Goal: Obtain resource: Obtain resource

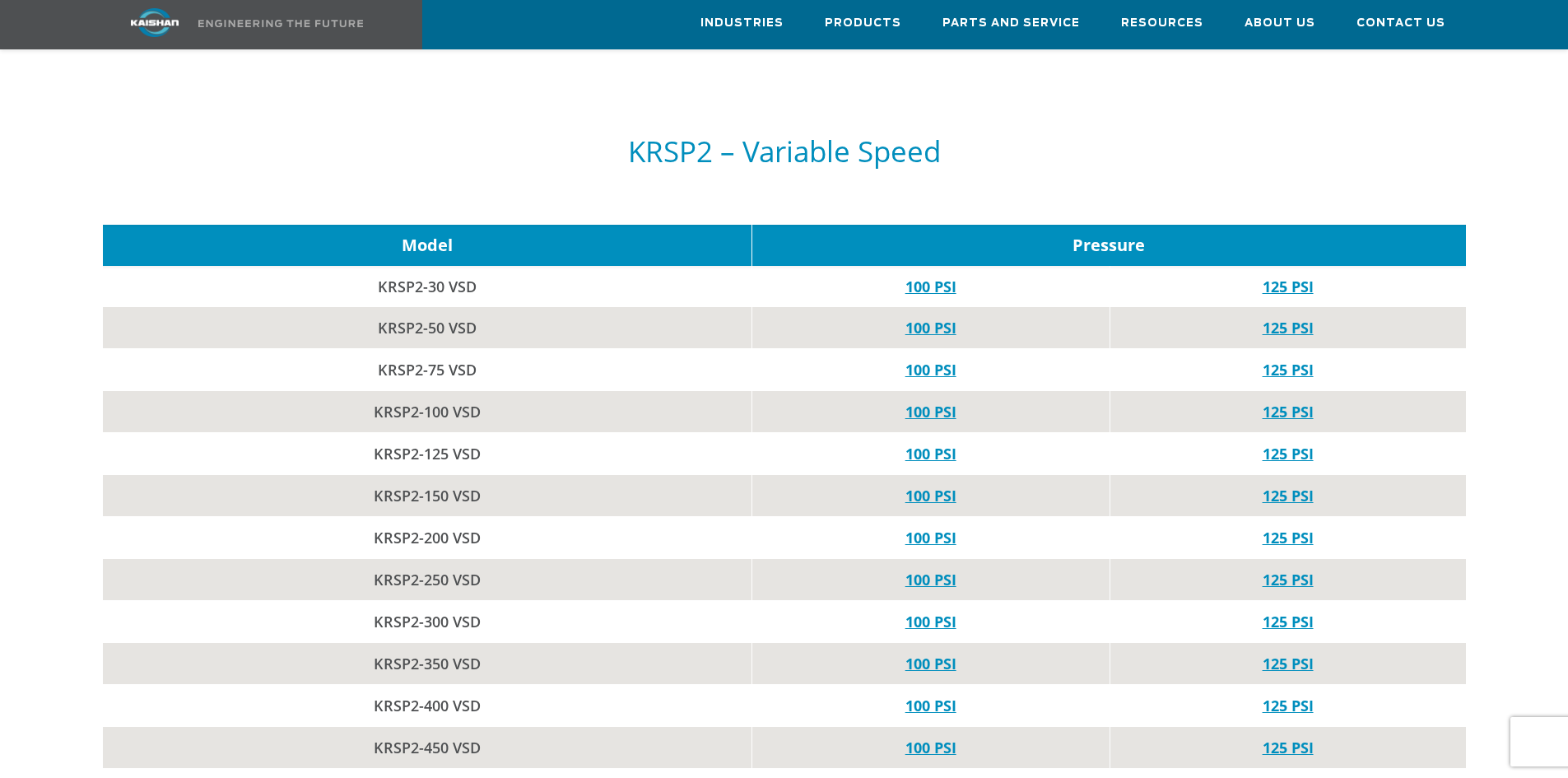
scroll to position [5106, 0]
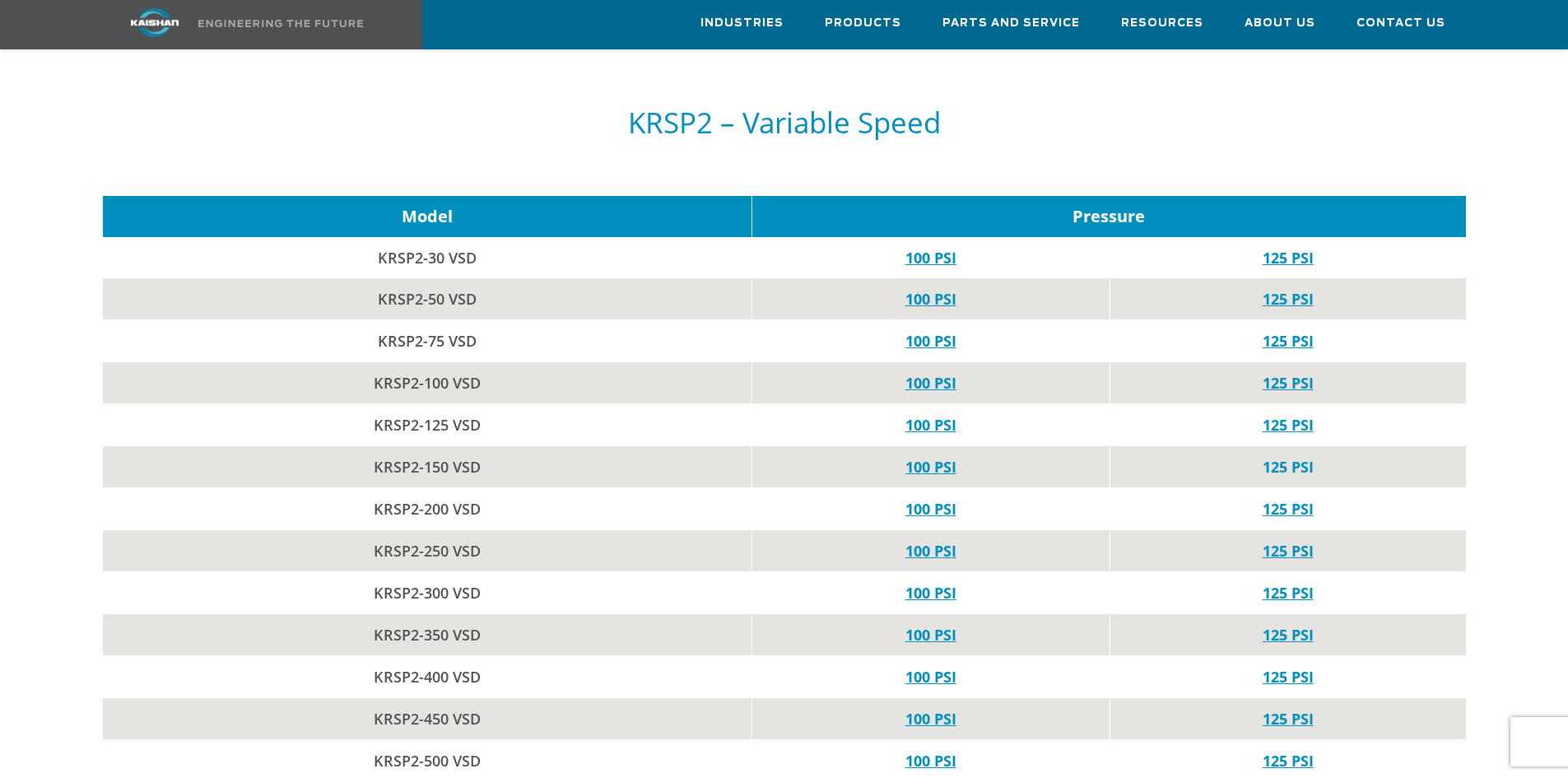
click at [1290, 457] on link "125 PSI" at bounding box center [1288, 467] width 51 height 20
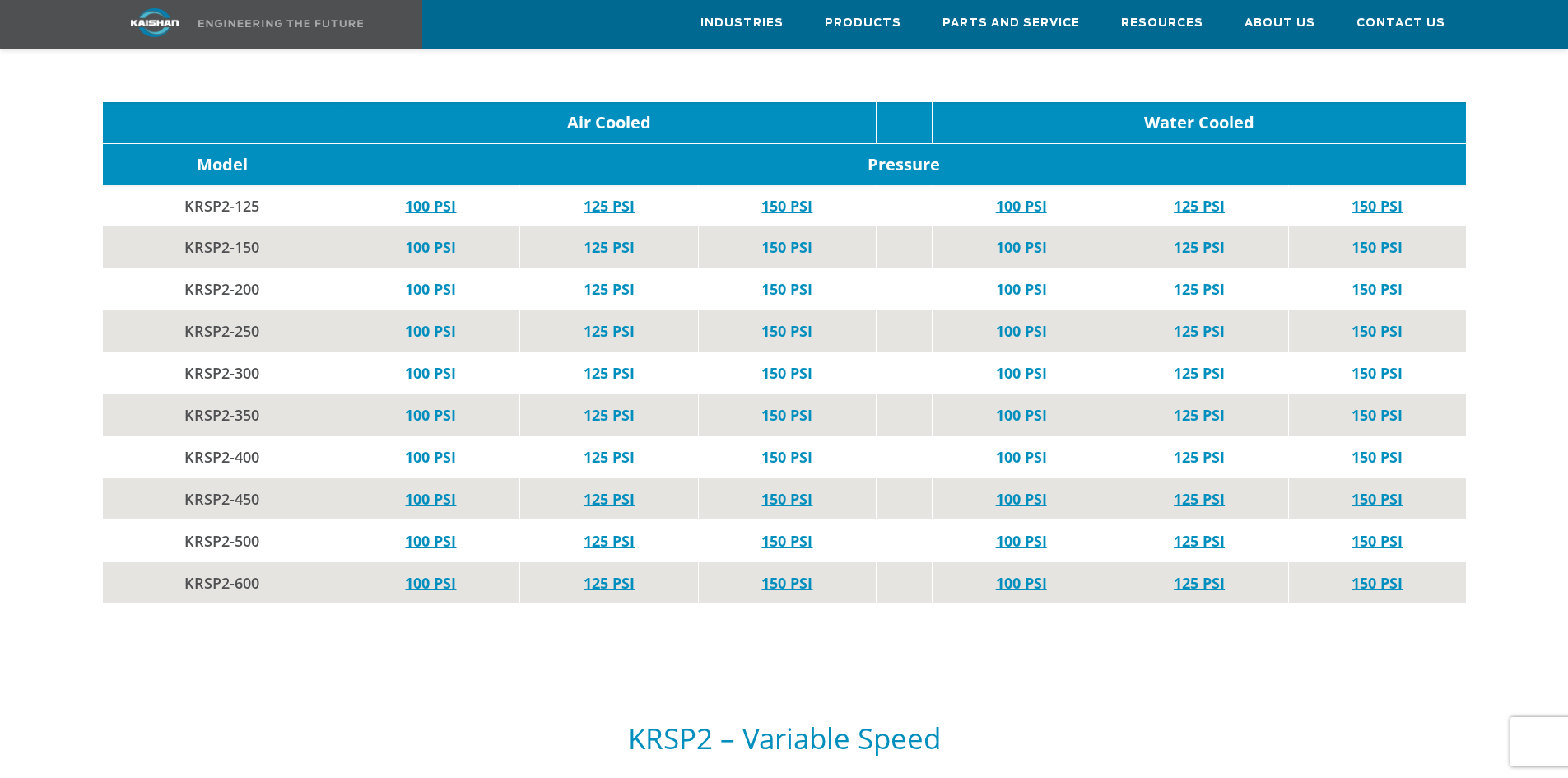
scroll to position [4283, 0]
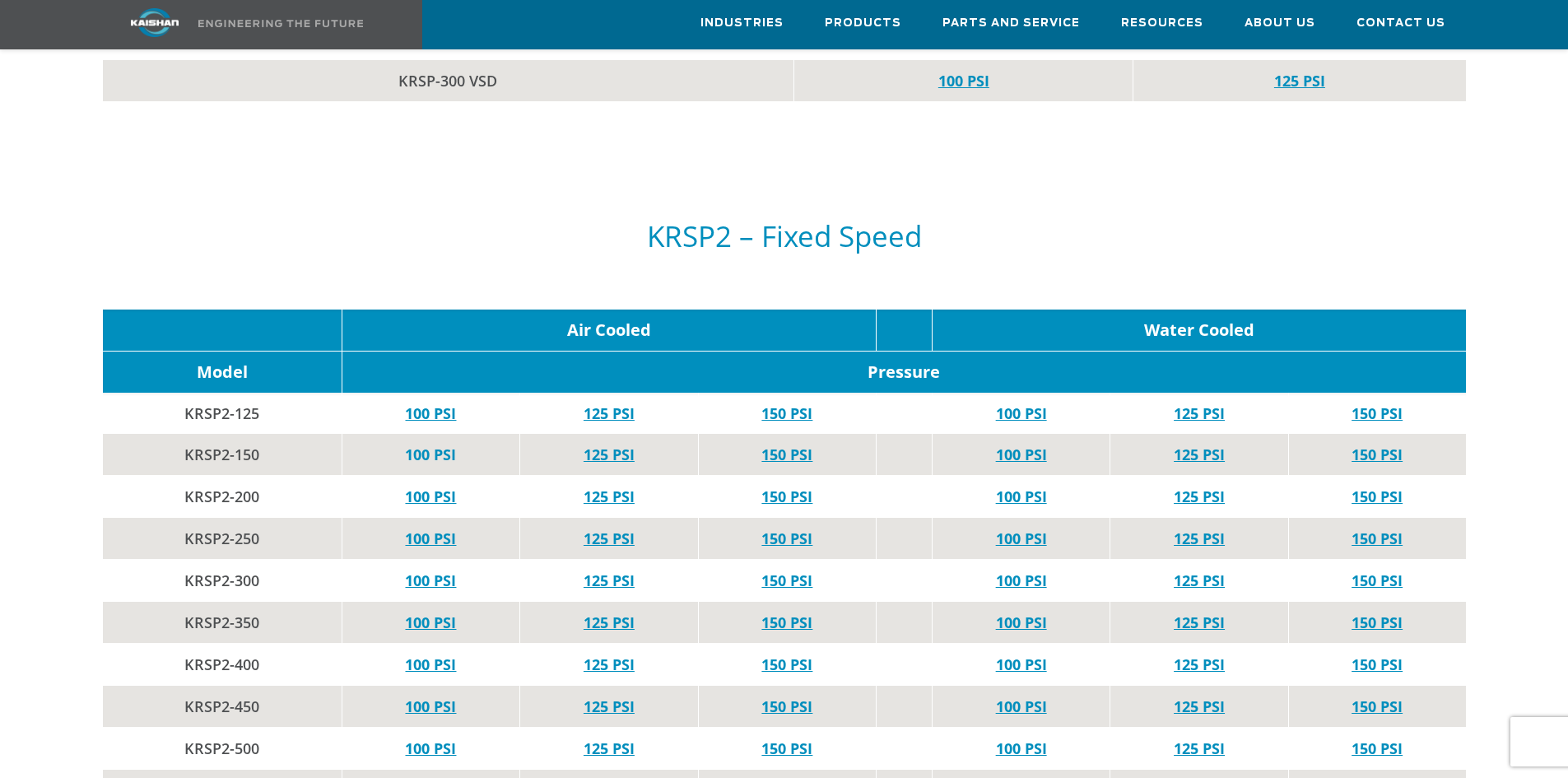
click at [444, 444] on link "100 PSI" at bounding box center [430, 454] width 51 height 20
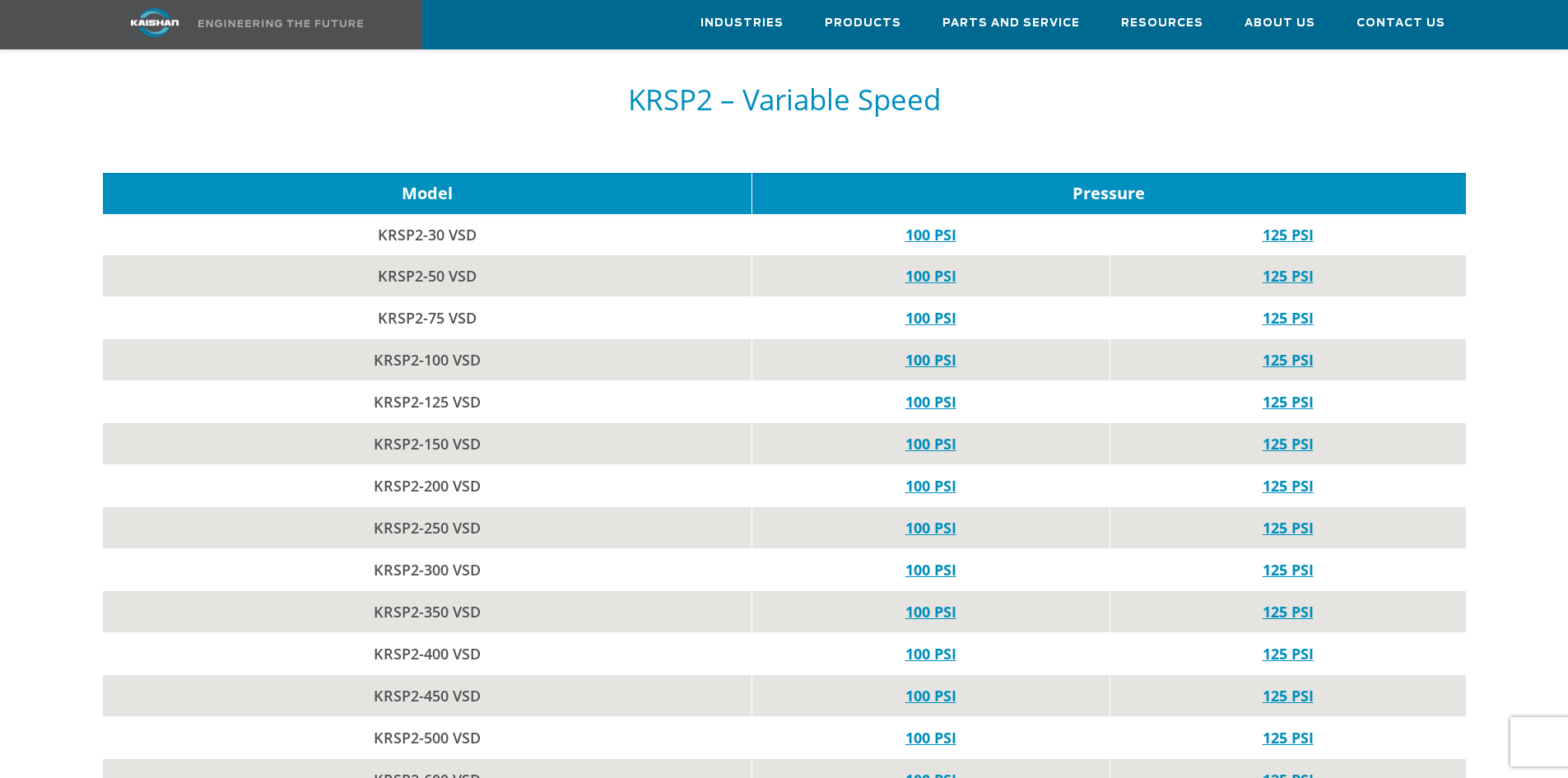
scroll to position [5106, 0]
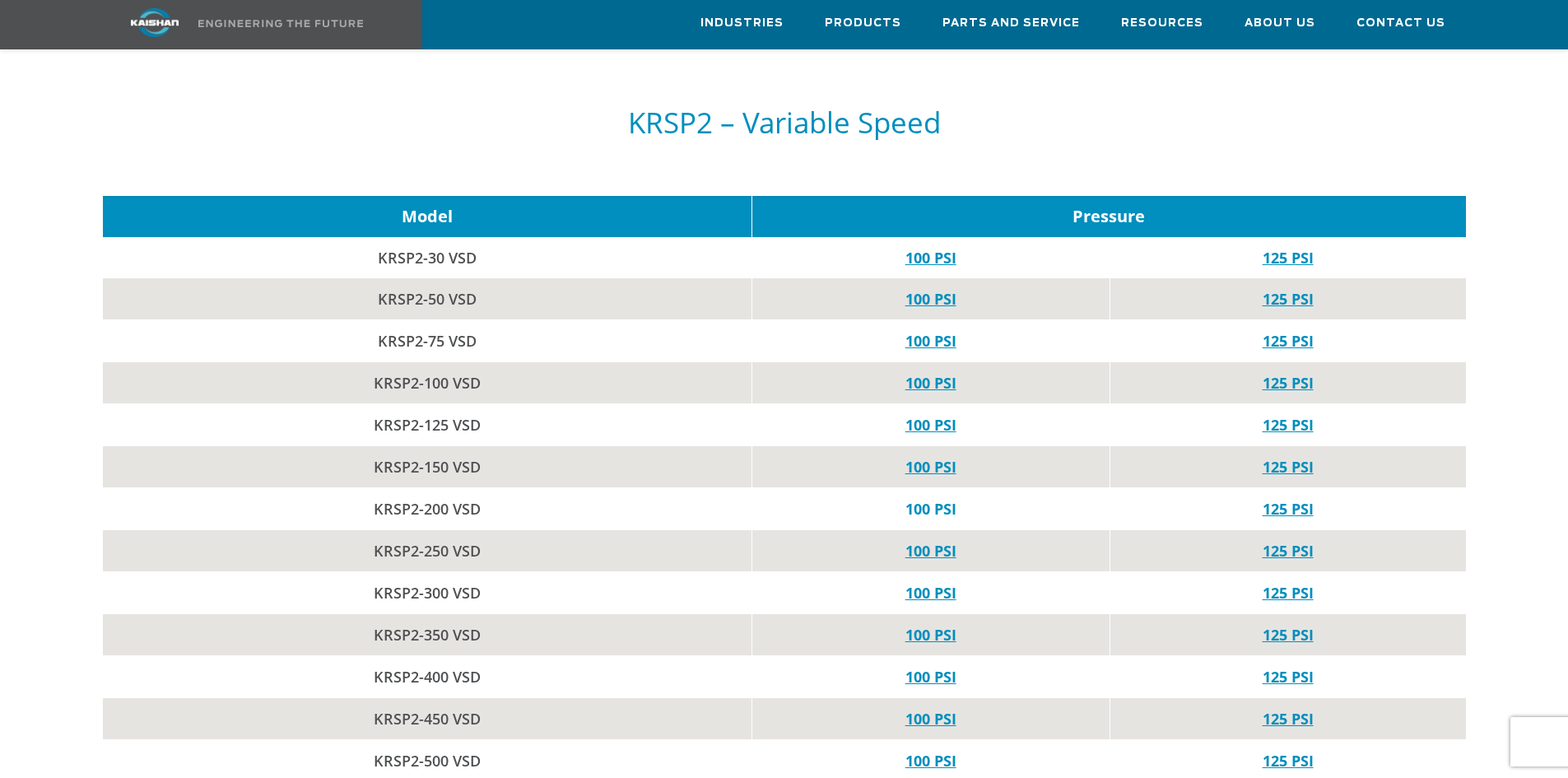
click at [925, 499] on link "100 PSI" at bounding box center [930, 509] width 51 height 20
click at [927, 457] on link "100 PSI" at bounding box center [930, 467] width 51 height 20
click at [935, 373] on link "100 PSI" at bounding box center [930, 383] width 51 height 20
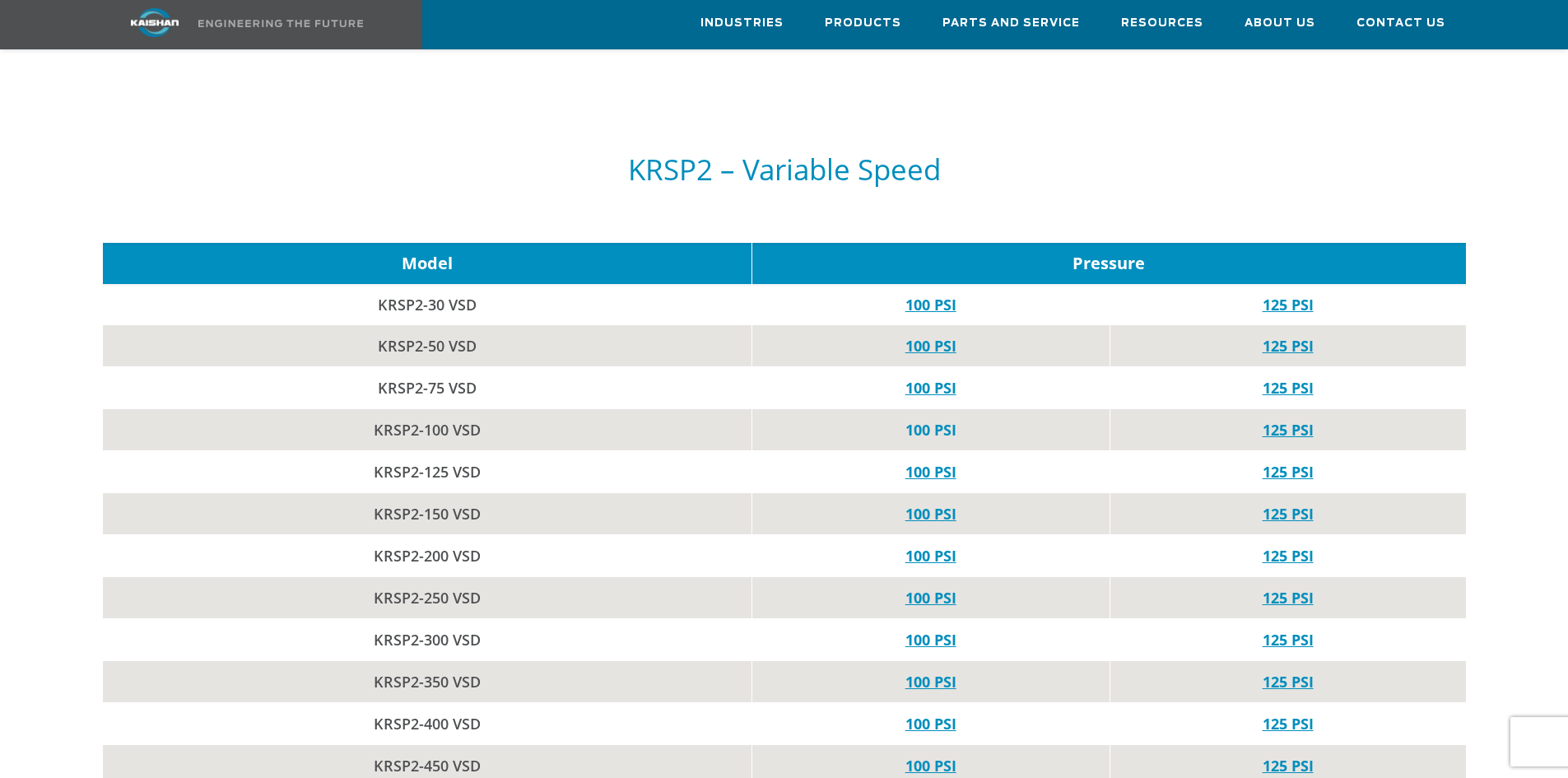
scroll to position [5023, 0]
